Goal: Task Accomplishment & Management: Use online tool/utility

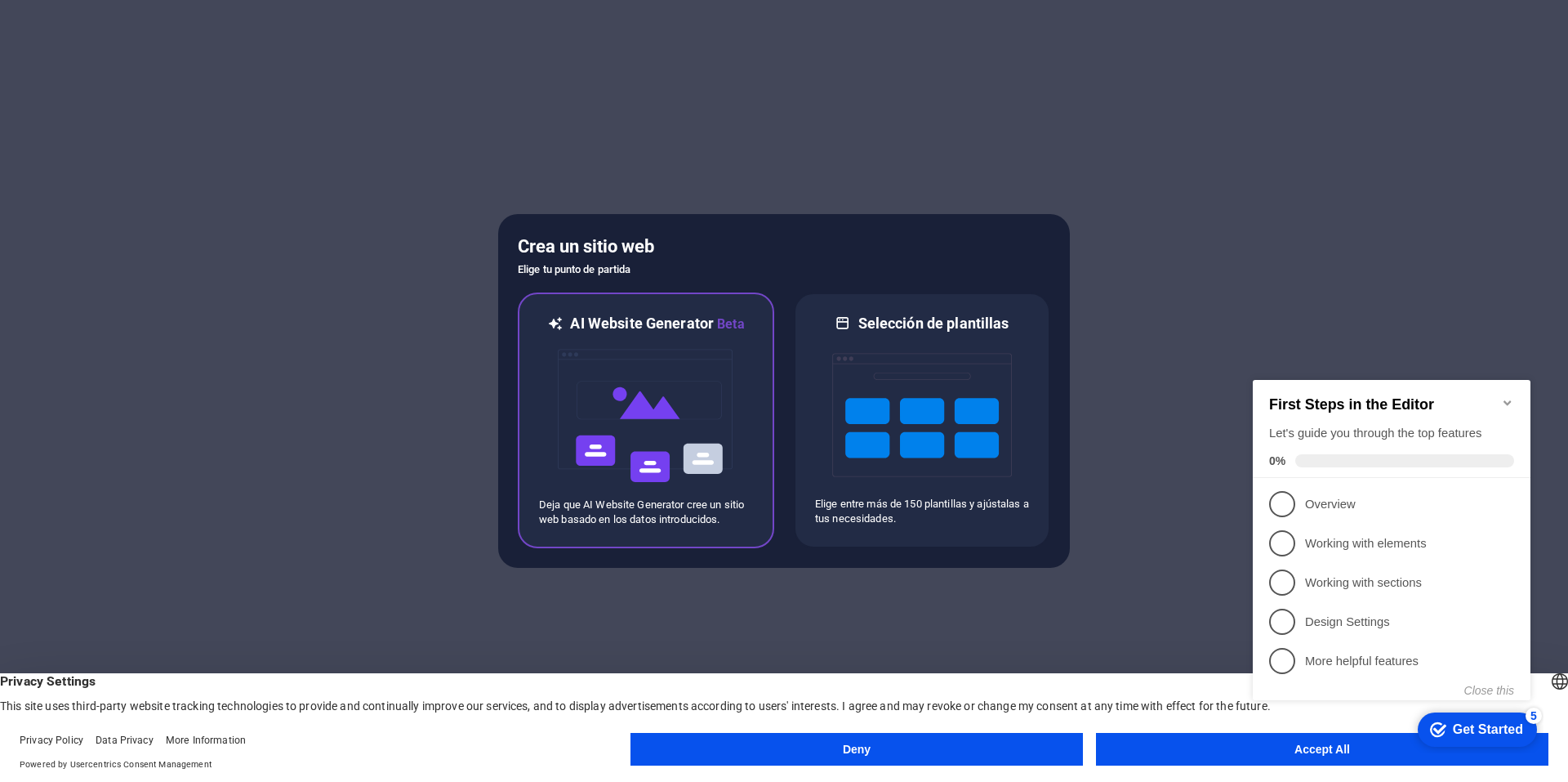
click at [643, 407] on img at bounding box center [646, 415] width 180 height 163
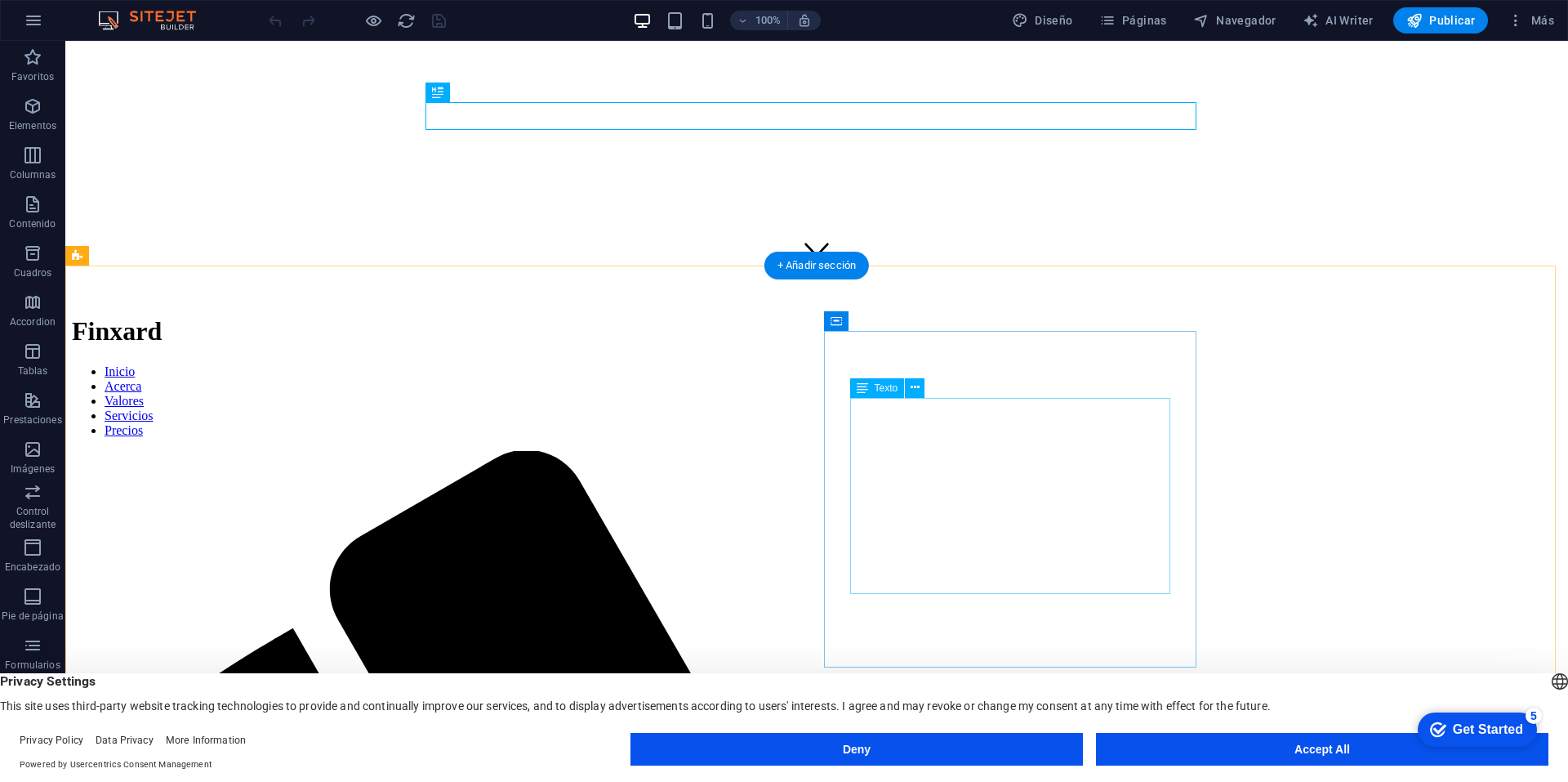
scroll to position [490, 0]
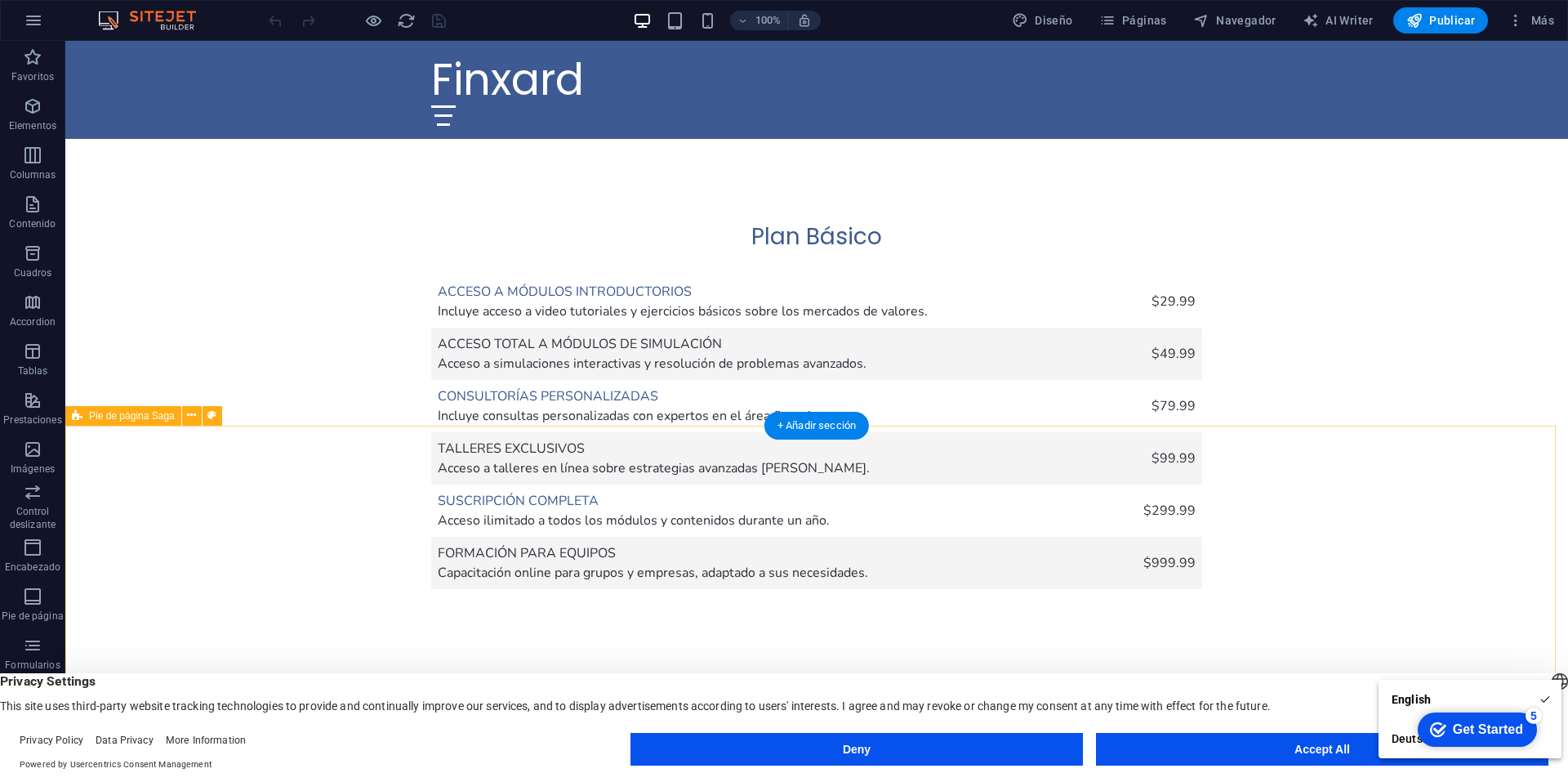
scroll to position [4011, 0]
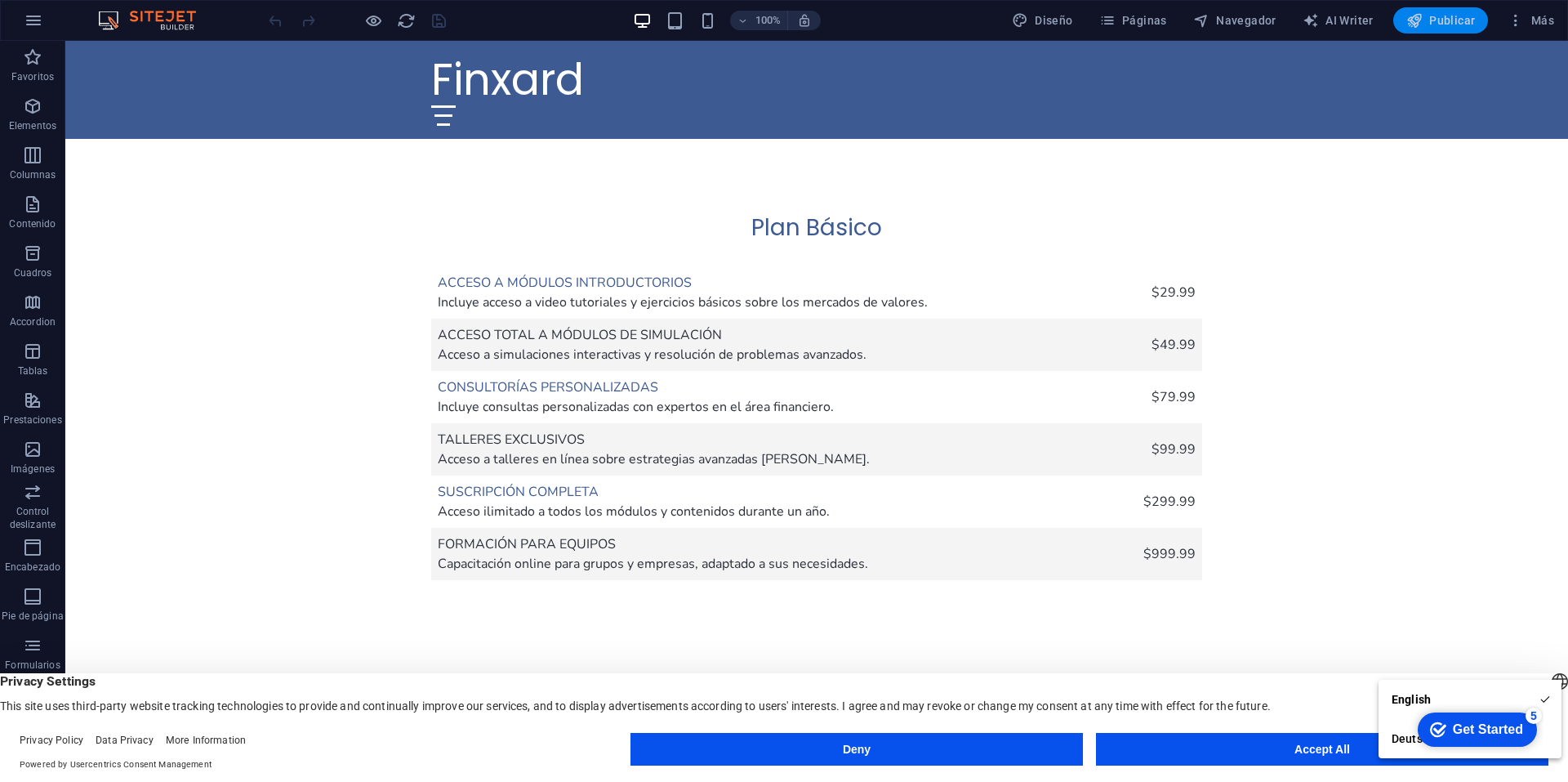
click at [1411, 24] on icon "button" at bounding box center [1414, 20] width 16 height 16
drag, startPoint x: 1476, startPoint y: 65, endPoint x: 629, endPoint y: 107, distance: 848.0
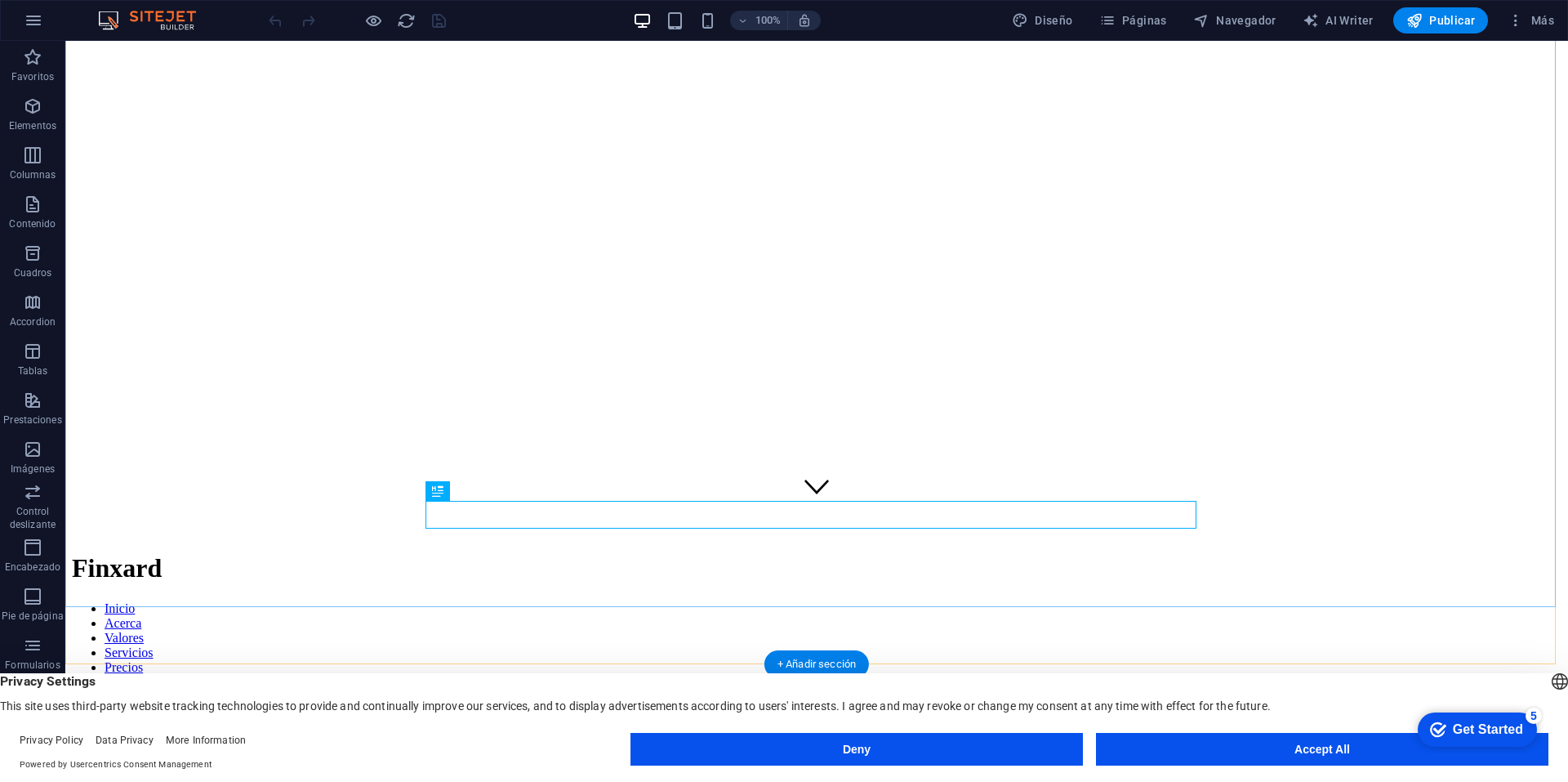
scroll to position [326, 0]
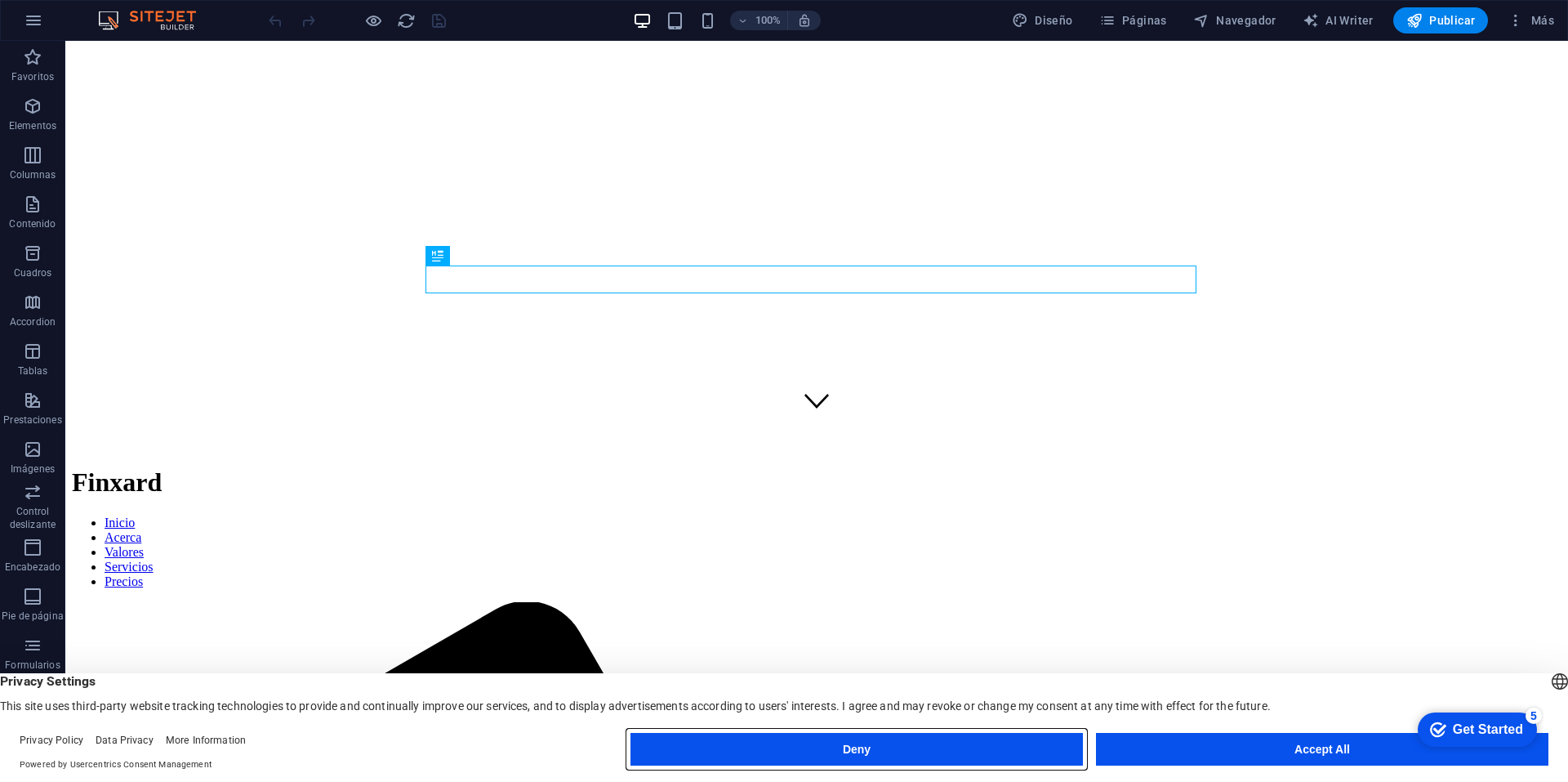
drag, startPoint x: 998, startPoint y: 750, endPoint x: 936, endPoint y: 661, distance: 108.5
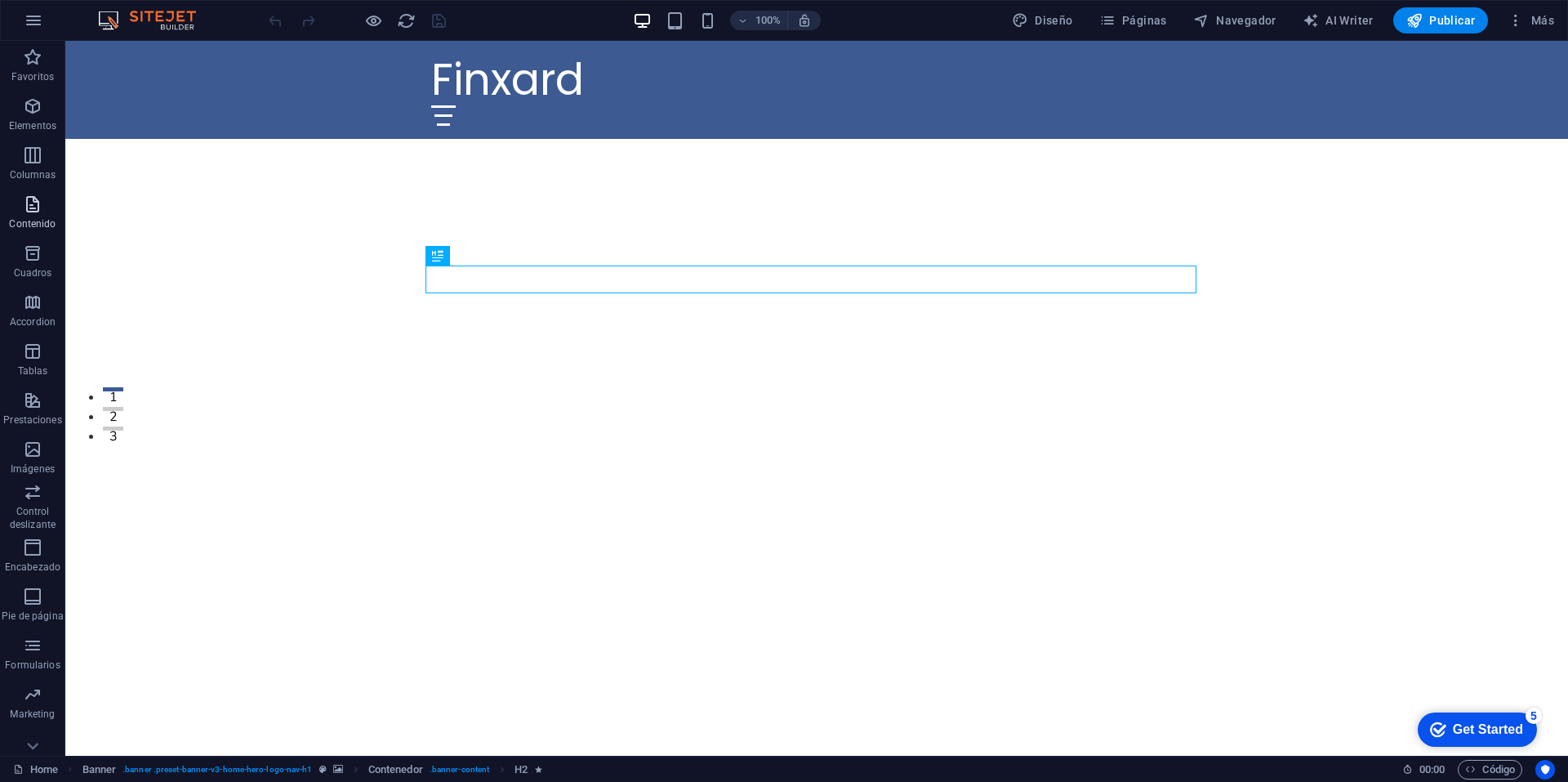
click at [26, 204] on icon "button" at bounding box center [33, 204] width 19 height 19
click at [37, 554] on icon "button" at bounding box center [33, 547] width 19 height 19
click at [674, 18] on icon "button" at bounding box center [674, 20] width 18 height 18
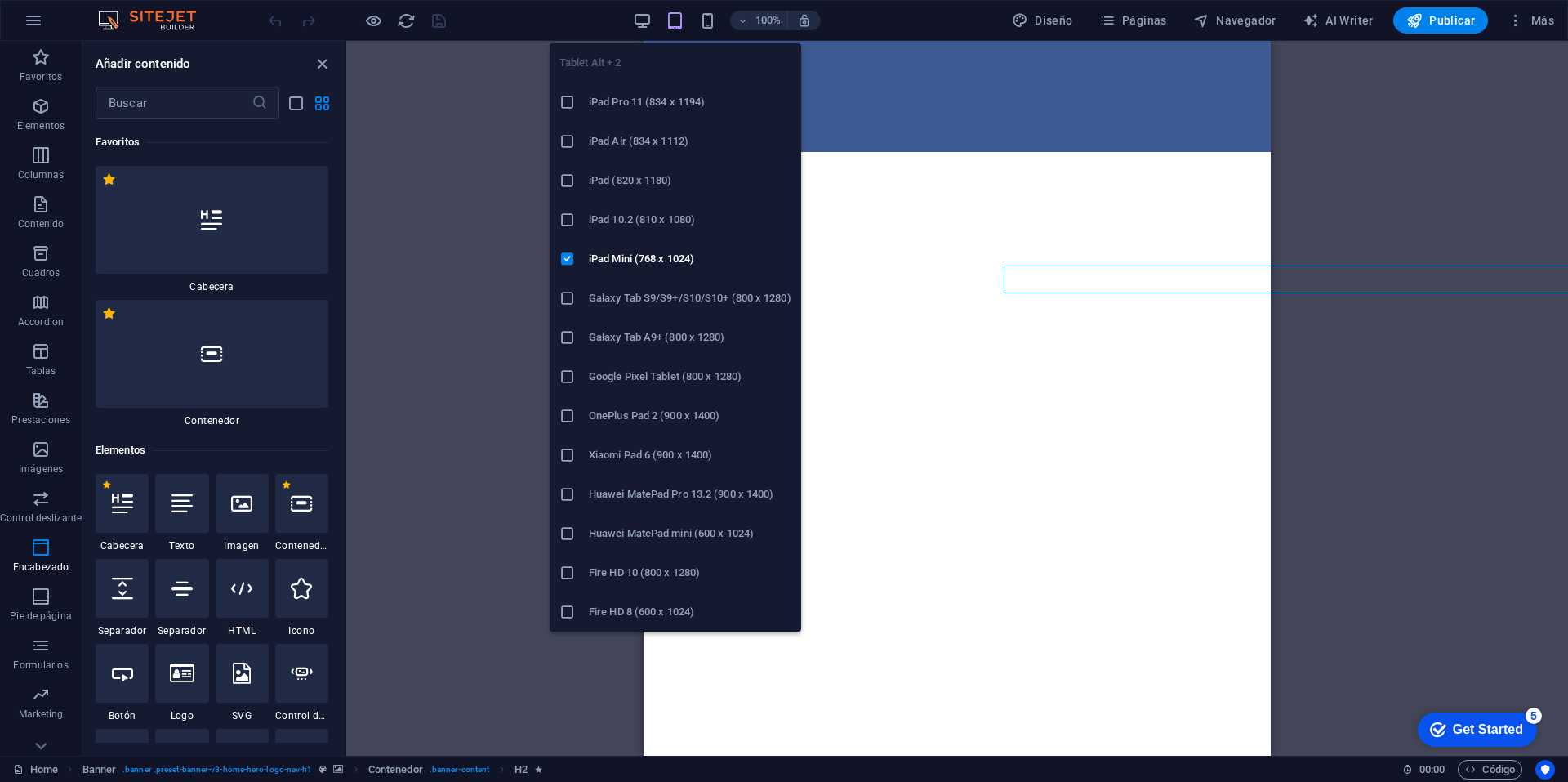
click at [676, 25] on icon "button" at bounding box center [674, 20] width 18 height 18
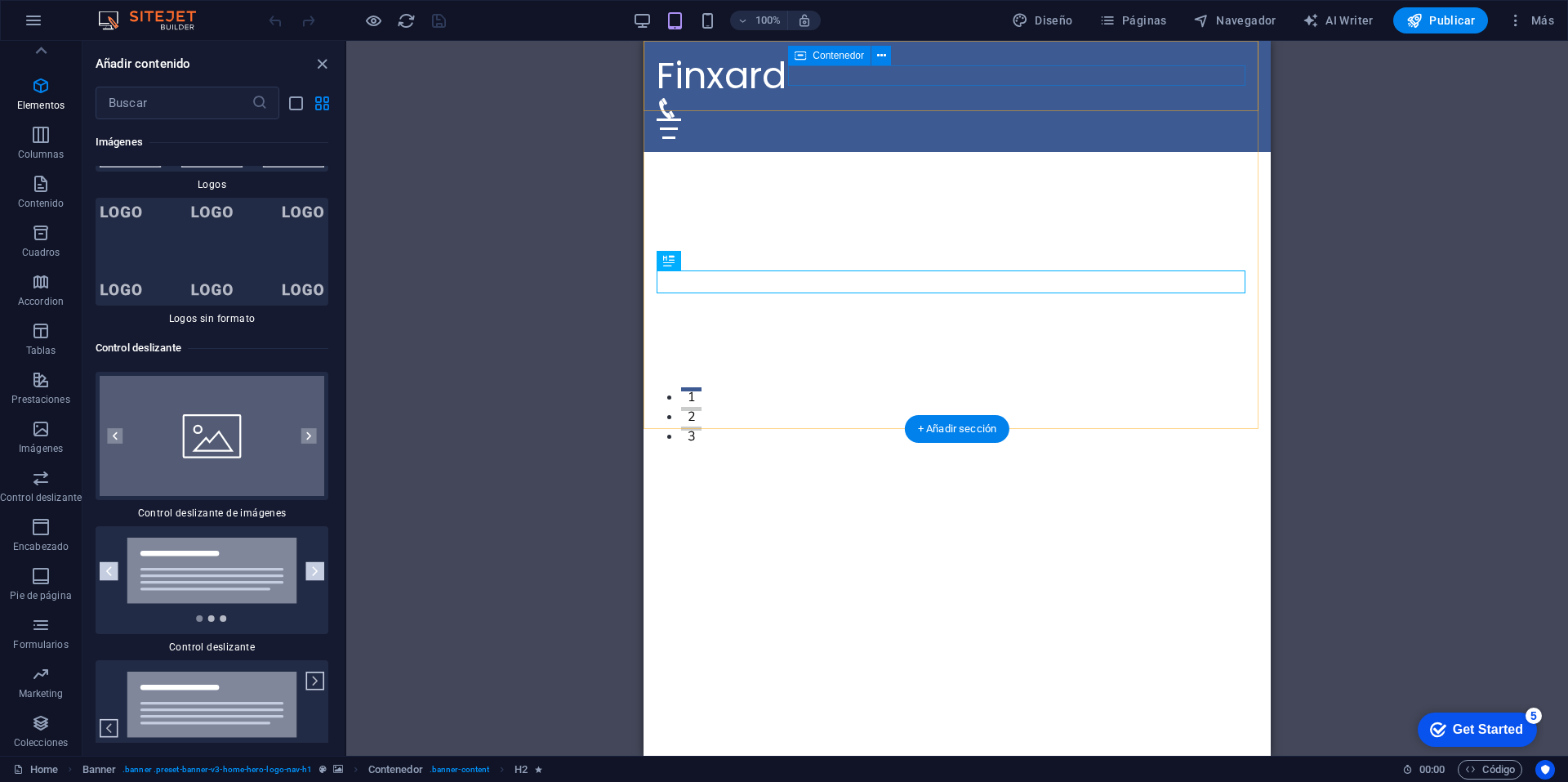
scroll to position [18682, 0]
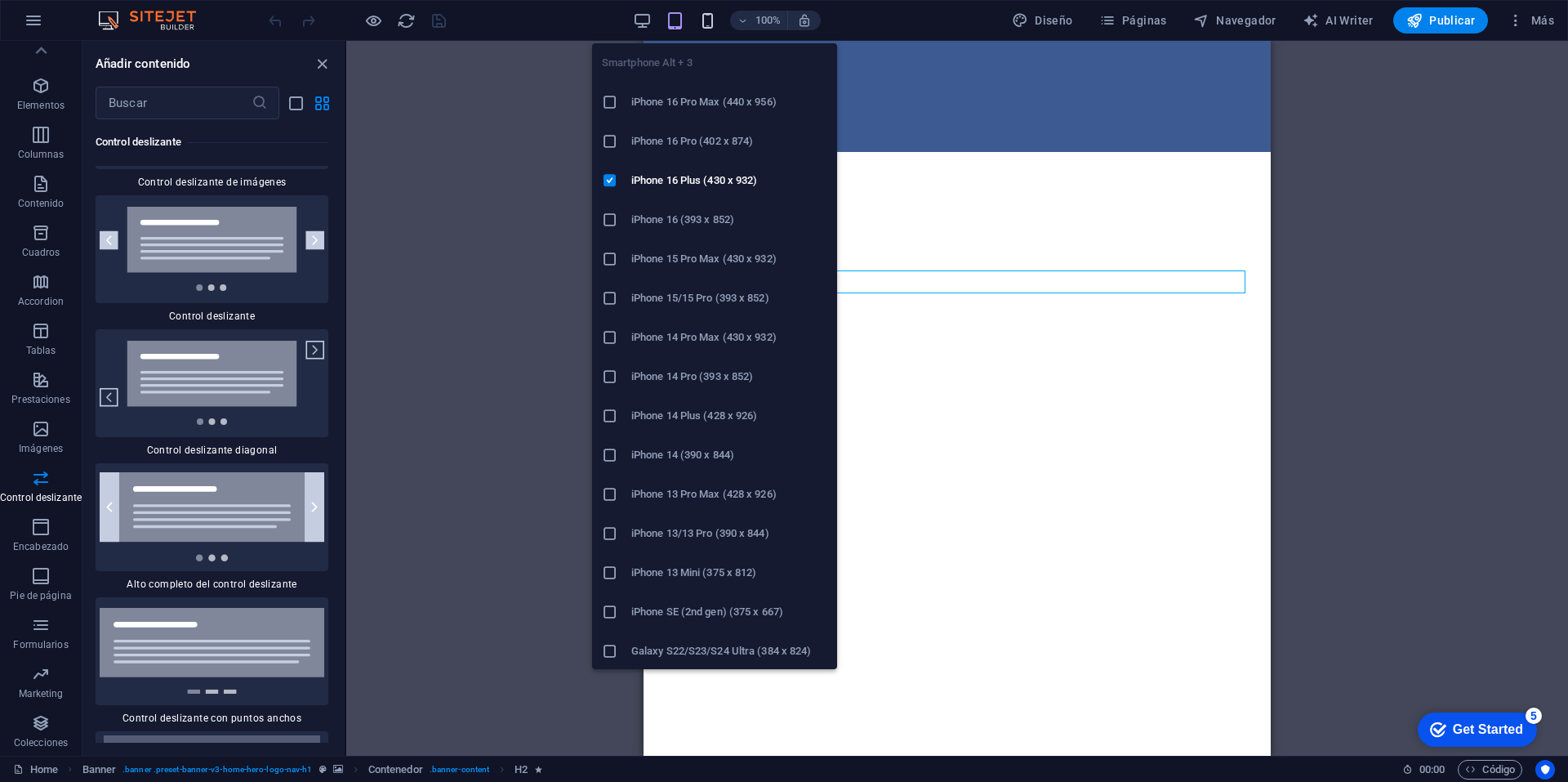
click at [709, 18] on icon "button" at bounding box center [707, 20] width 18 height 18
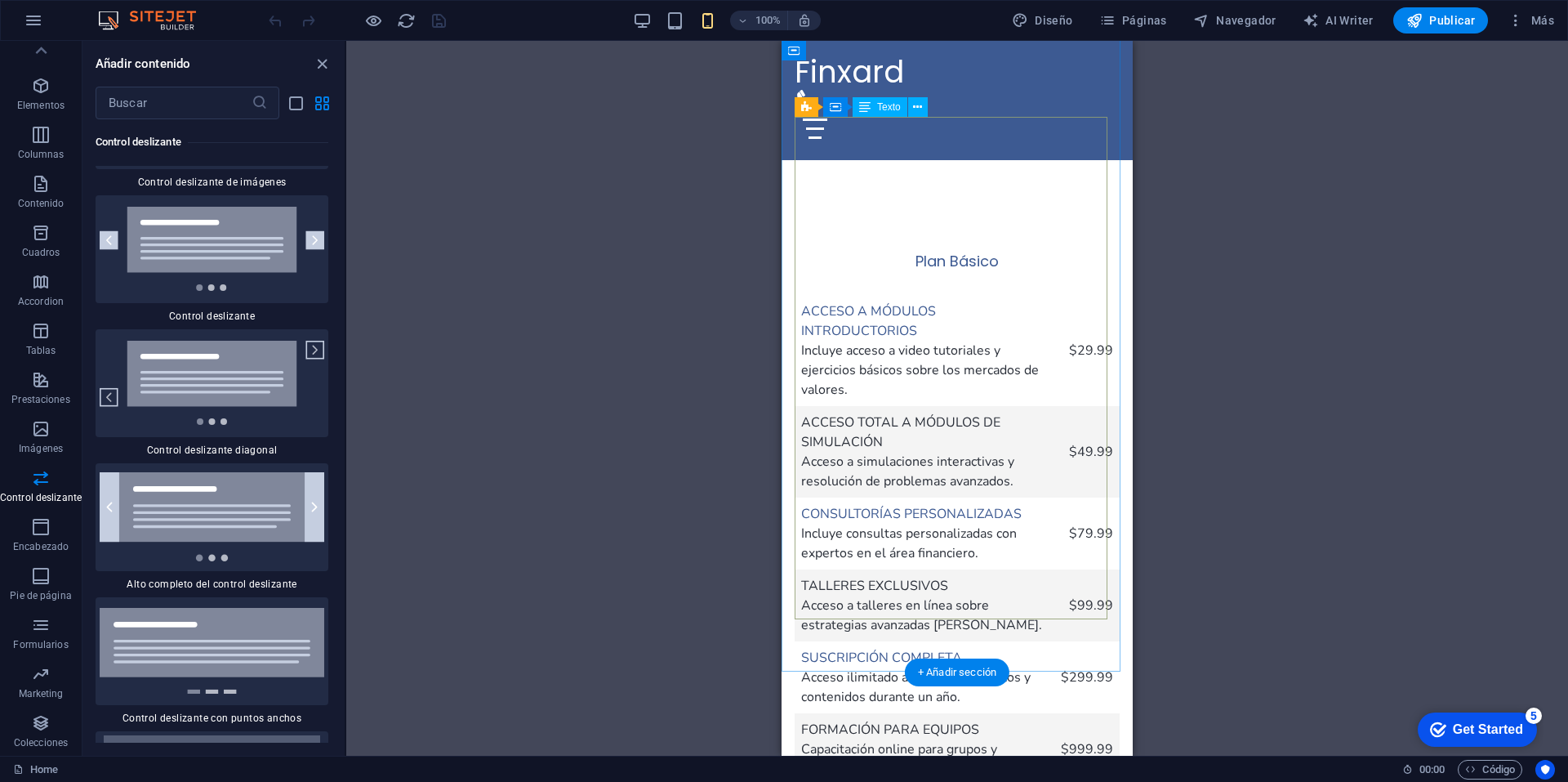
scroll to position [3267, 0]
